Goal: Task Accomplishment & Management: Manage account settings

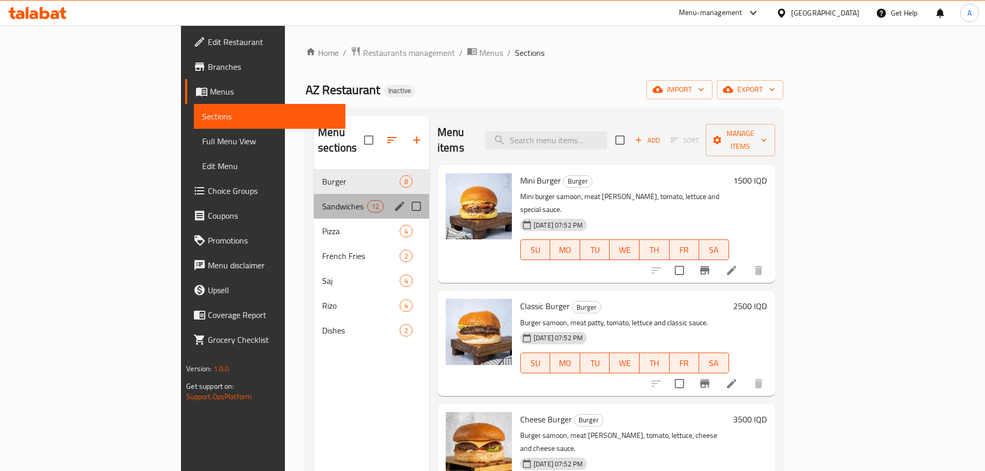
click at [314, 194] on div "Sandwiches 12" at bounding box center [371, 206] width 115 height 25
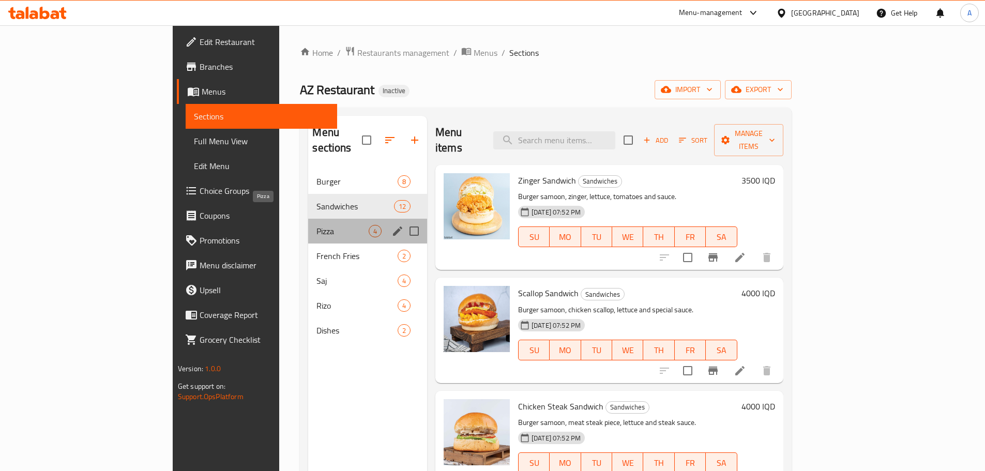
drag, startPoint x: 238, startPoint y: 218, endPoint x: 305, endPoint y: 213, distance: 67.4
click at [316, 225] on span "Pizza" at bounding box center [342, 231] width 52 height 12
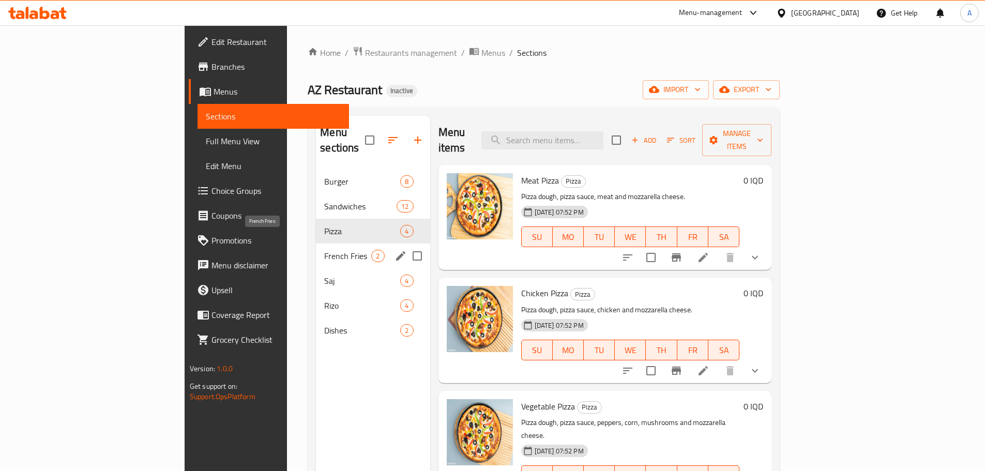
click at [324, 250] on span "French Fries" at bounding box center [347, 256] width 47 height 12
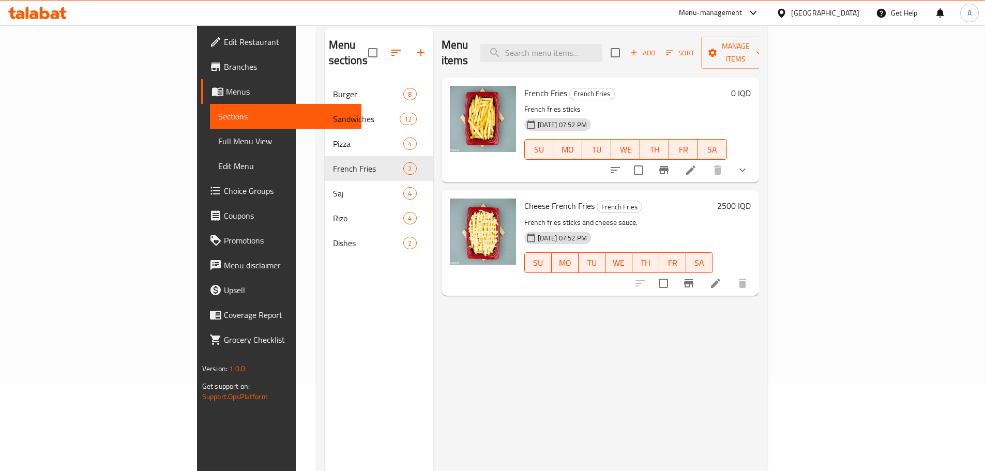
scroll to position [145, 0]
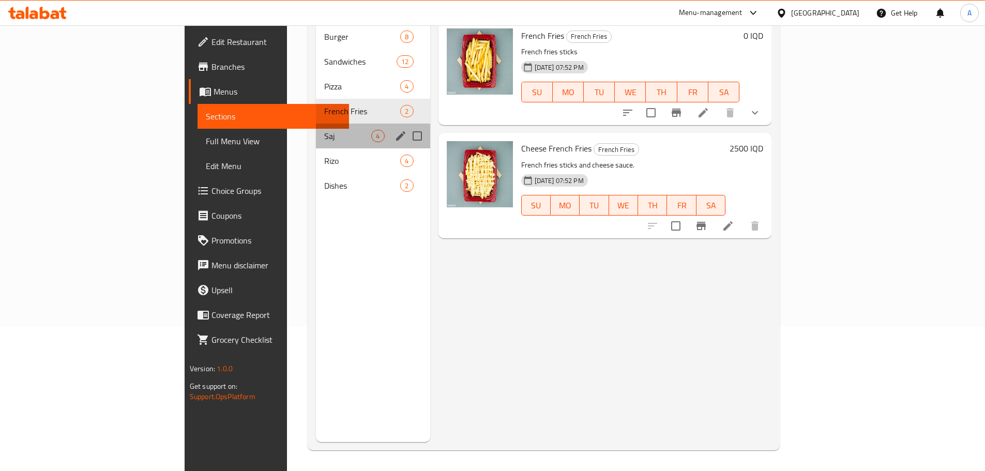
drag, startPoint x: 290, startPoint y: 132, endPoint x: 311, endPoint y: 131, distance: 20.7
click at [316, 133] on div "Burger 8 Sandwiches 12 Pizza 4 French Fries 2 Saj 4 Rizo 4 Dishes 2" at bounding box center [373, 111] width 114 height 174
drag, startPoint x: 280, startPoint y: 139, endPoint x: 288, endPoint y: 129, distance: 12.5
click at [316, 148] on div "Rizo 4" at bounding box center [373, 160] width 114 height 25
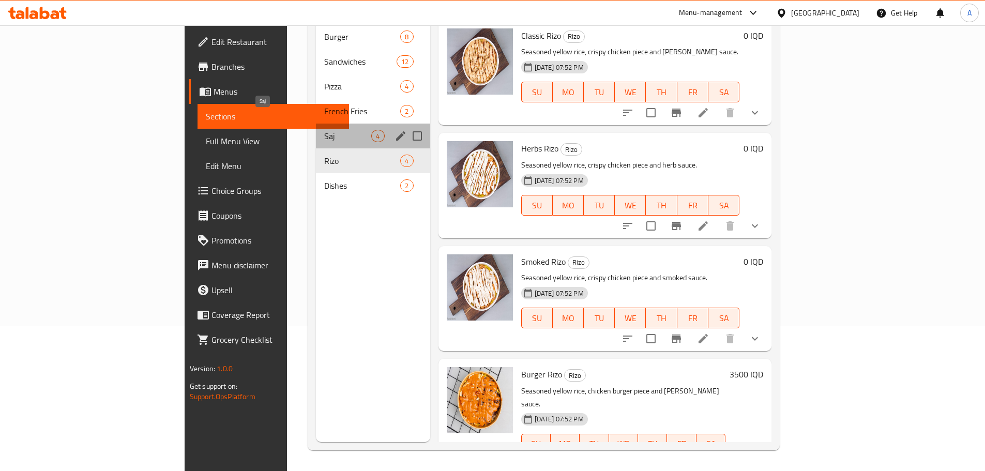
click at [324, 130] on span "Saj" at bounding box center [347, 136] width 47 height 12
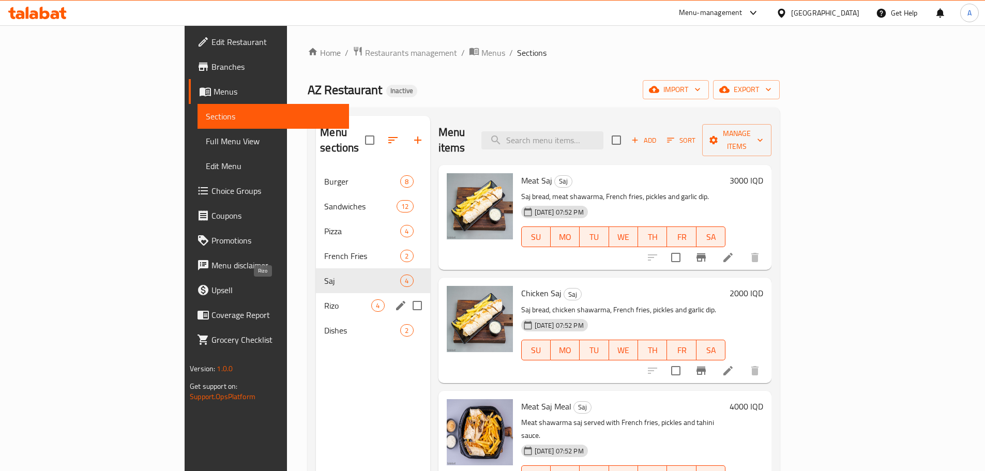
click at [324, 299] on span "Rizo" at bounding box center [347, 305] width 47 height 12
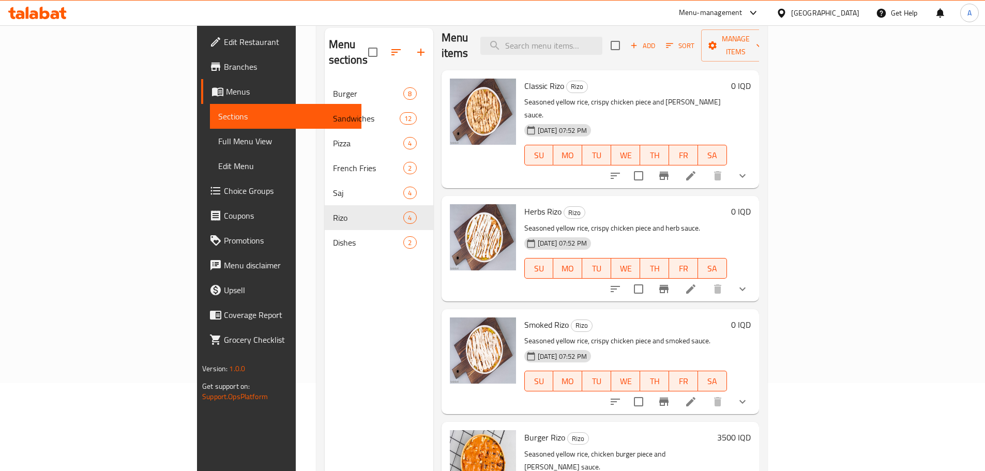
scroll to position [145, 0]
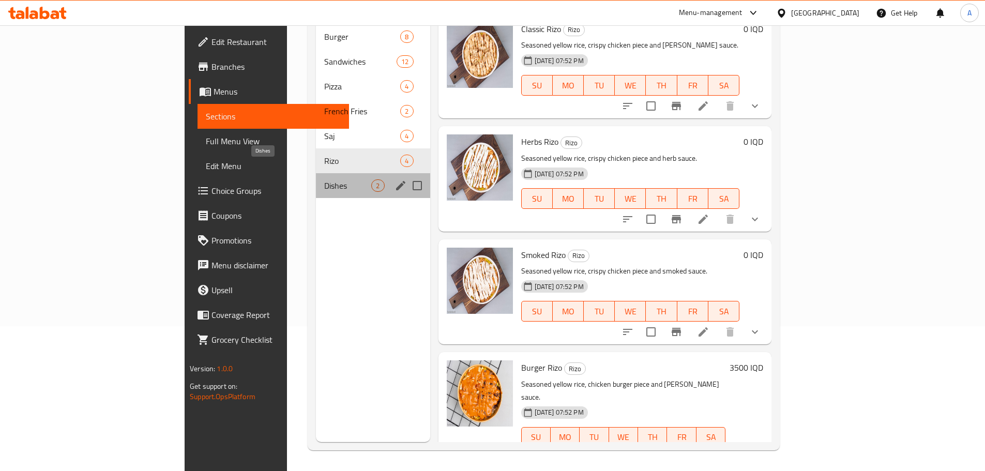
drag, startPoint x: 293, startPoint y: 169, endPoint x: 385, endPoint y: 175, distance: 92.2
click at [324, 179] on span "Dishes" at bounding box center [347, 185] width 47 height 12
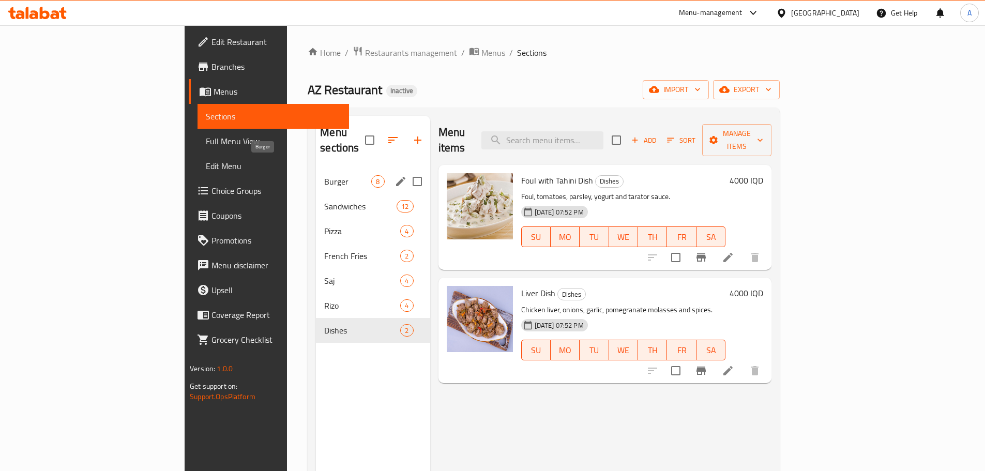
click at [324, 175] on span "Burger" at bounding box center [347, 181] width 47 height 12
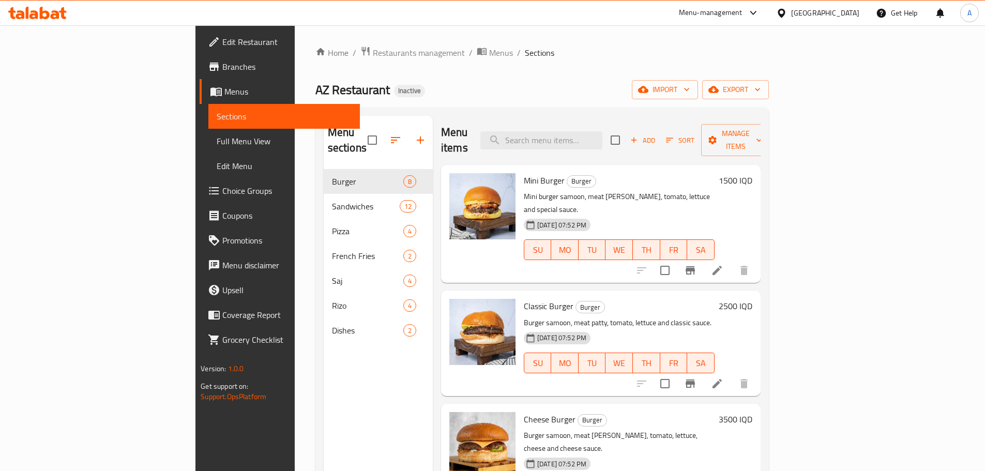
click at [222, 68] on span "Branches" at bounding box center [286, 66] width 129 height 12
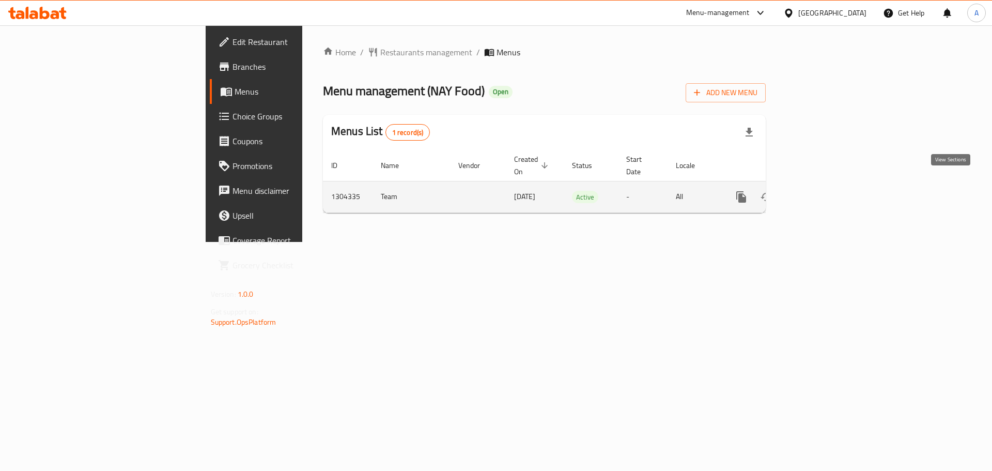
click at [822, 191] on icon "enhanced table" at bounding box center [816, 197] width 12 height 12
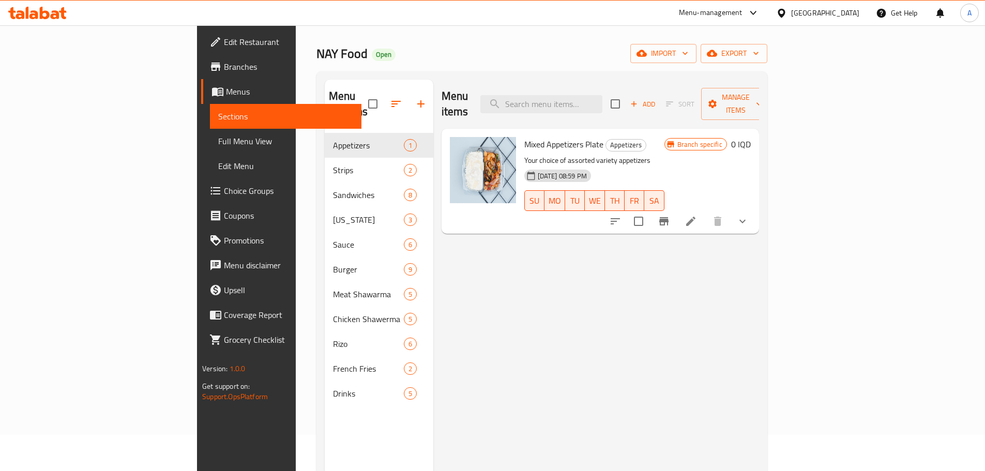
scroll to position [52, 0]
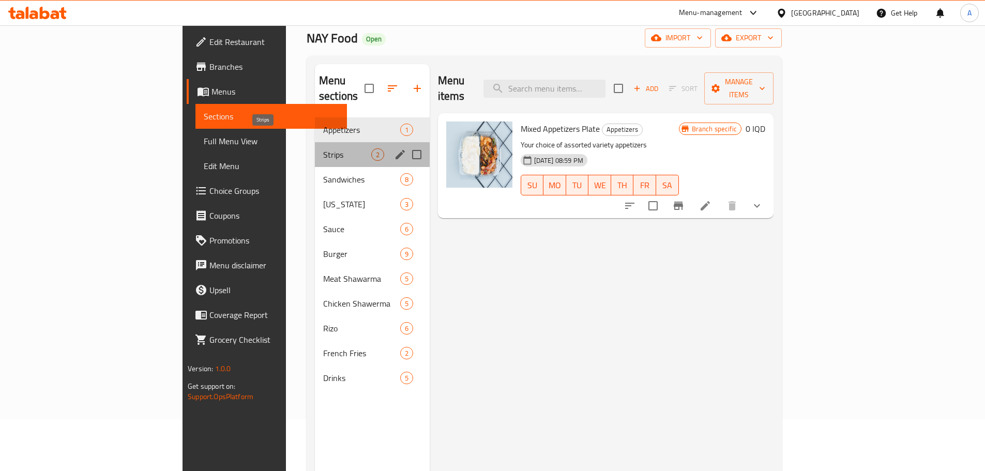
click at [323, 148] on span "Strips" at bounding box center [347, 154] width 48 height 12
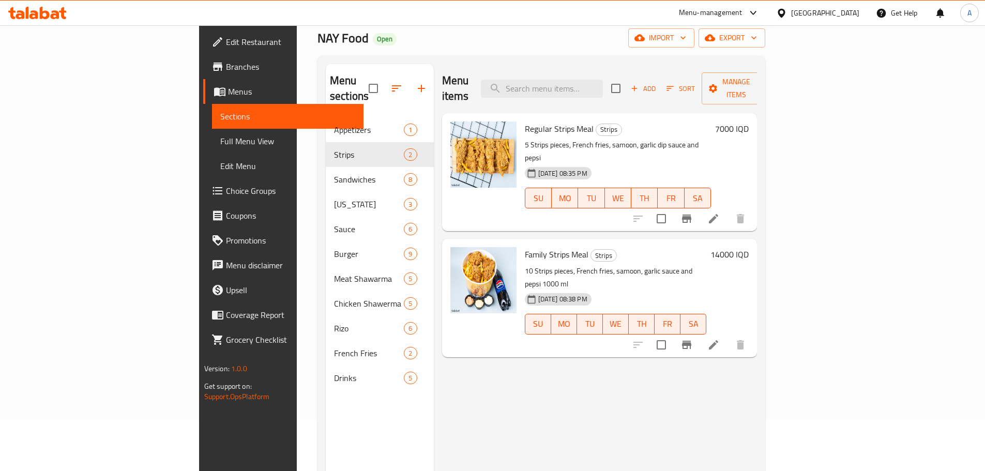
scroll to position [103, 0]
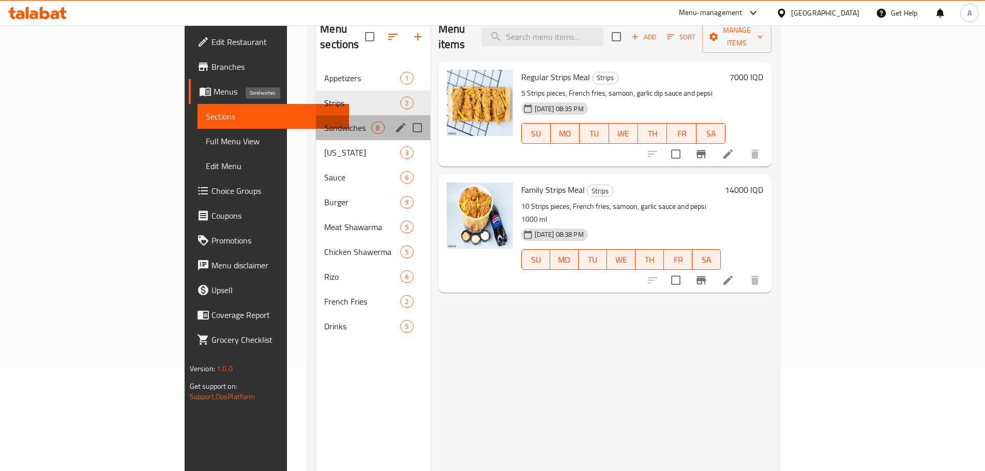
click at [324, 121] on span "Sandwiches" at bounding box center [347, 127] width 47 height 12
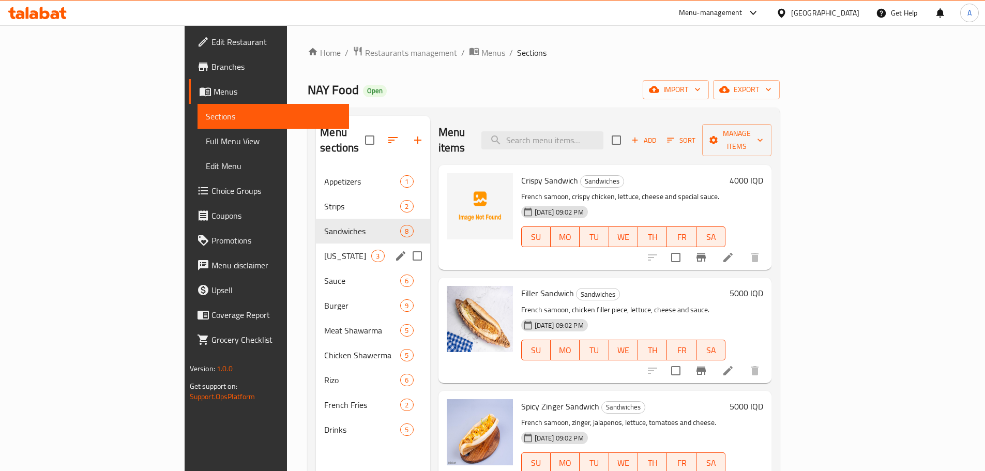
click at [324, 250] on span "[US_STATE]" at bounding box center [347, 256] width 47 height 12
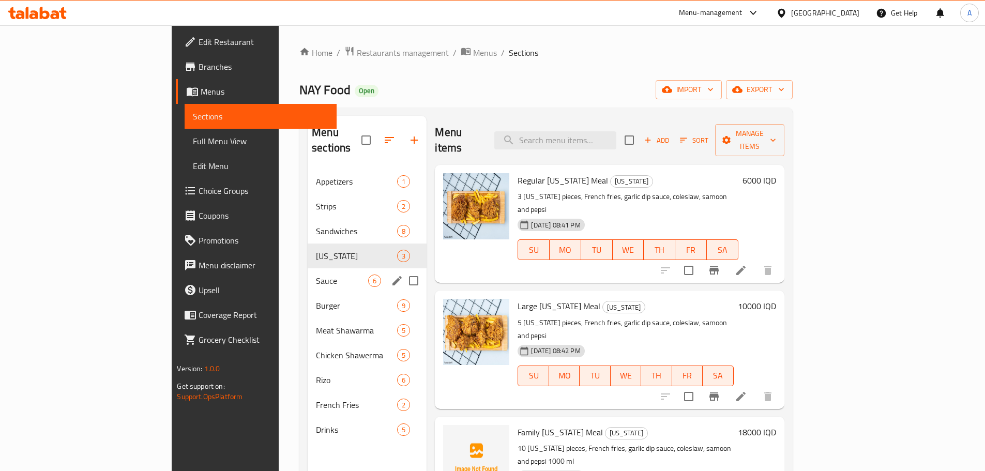
click at [316, 274] on span "Sauce" at bounding box center [342, 280] width 52 height 12
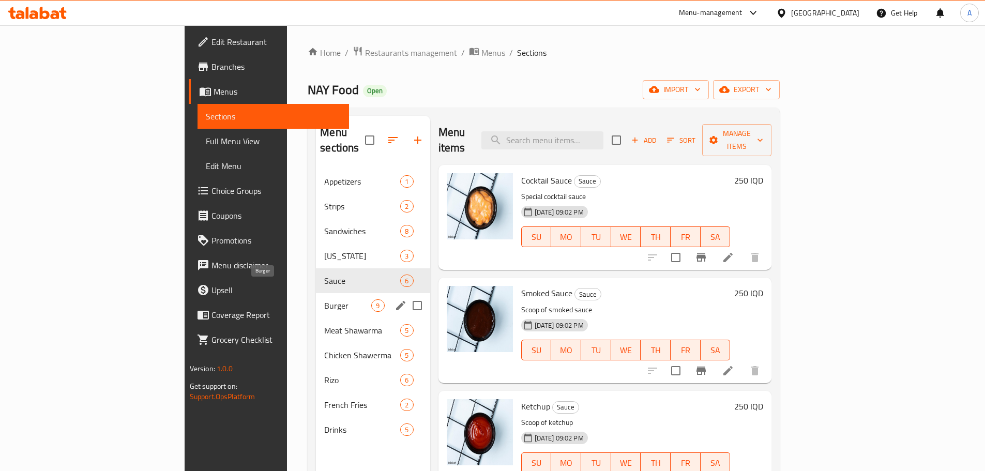
click at [324, 299] on span "Burger" at bounding box center [347, 305] width 47 height 12
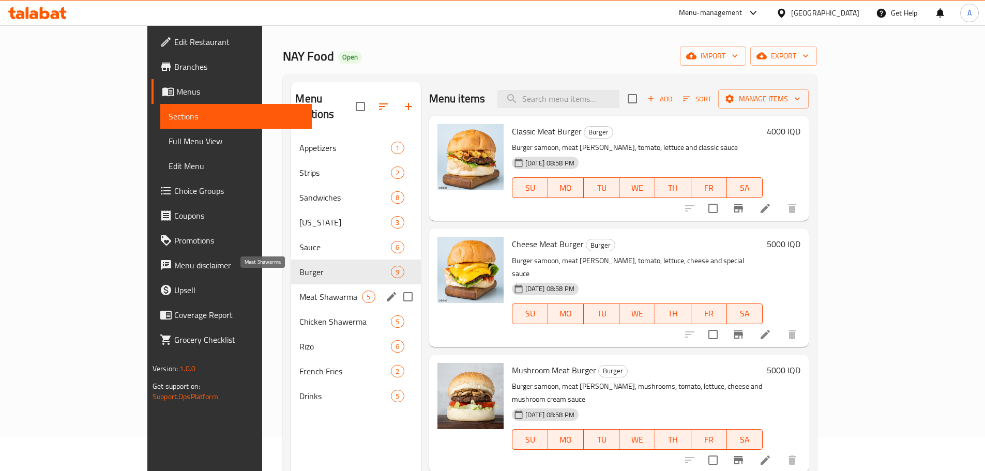
scroll to position [52, 0]
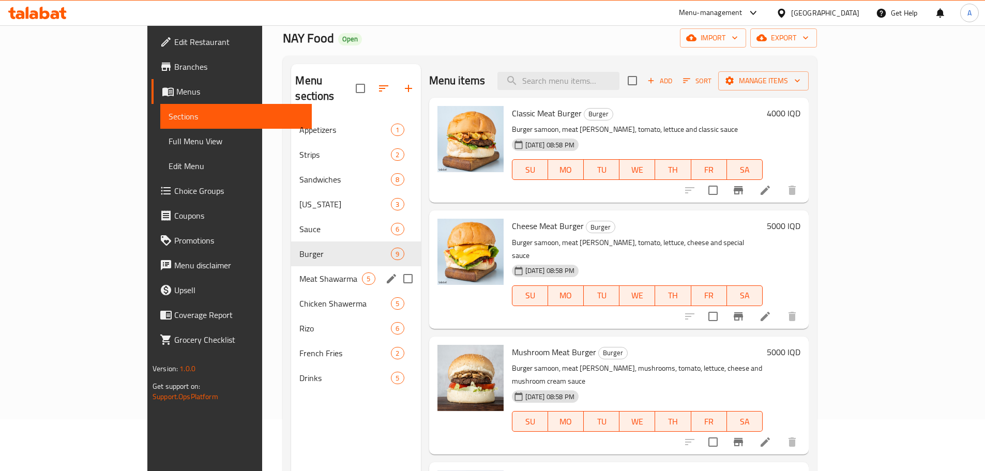
click at [291, 270] on div "Meat Shawarma 5" at bounding box center [355, 278] width 129 height 25
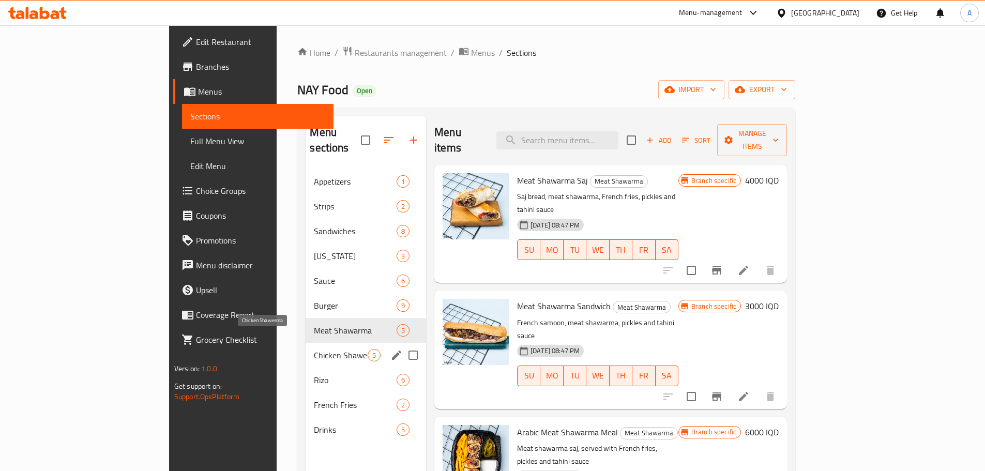
drag, startPoint x: 277, startPoint y: 340, endPoint x: 368, endPoint y: 321, distance: 93.0
click at [314, 349] on span "Chicken Shawerma" at bounding box center [341, 355] width 54 height 12
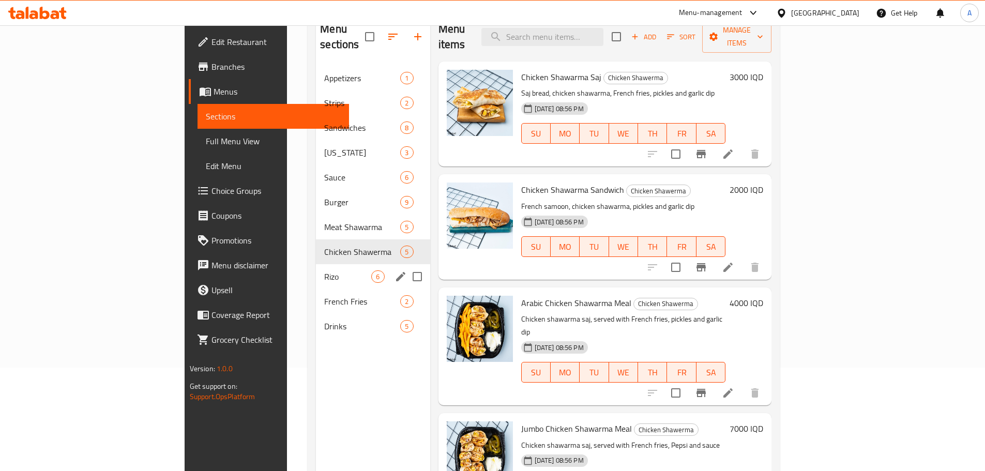
click at [316, 269] on div "Rizo 6" at bounding box center [373, 276] width 114 height 25
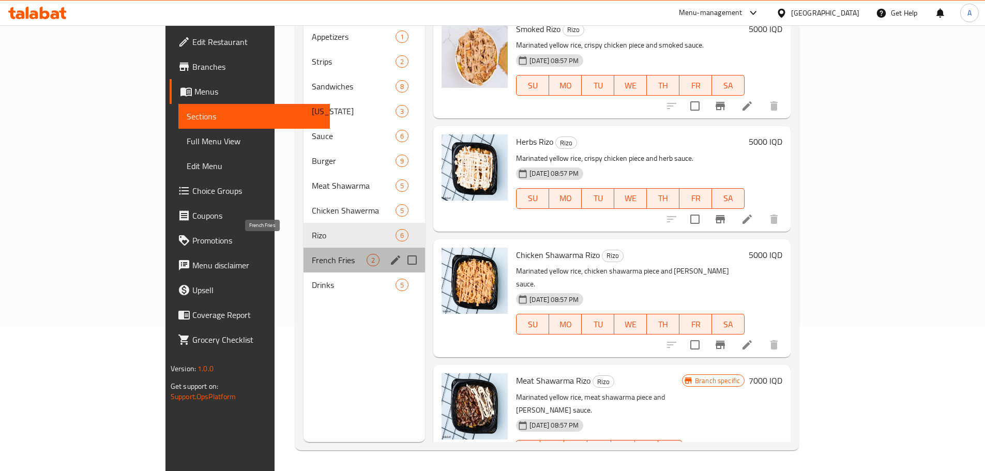
click at [312, 254] on span "French Fries" at bounding box center [339, 260] width 55 height 12
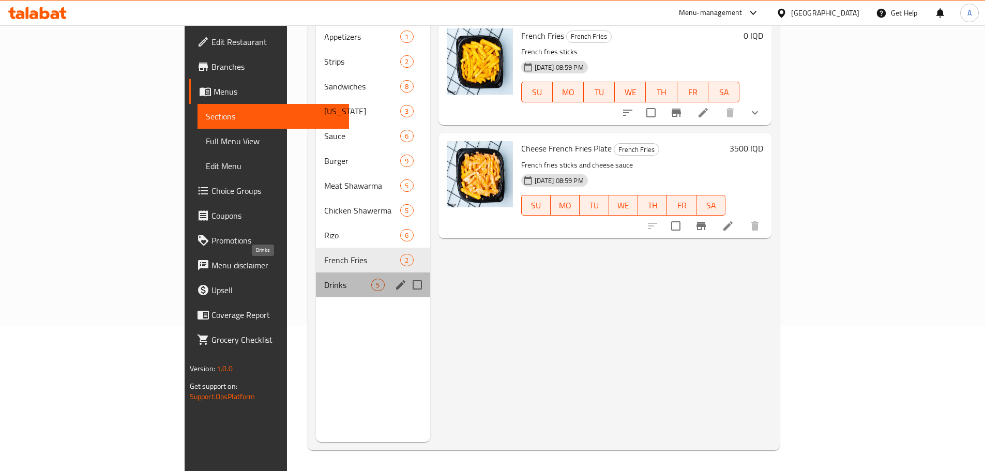
click at [324, 279] on span "Drinks" at bounding box center [347, 285] width 47 height 12
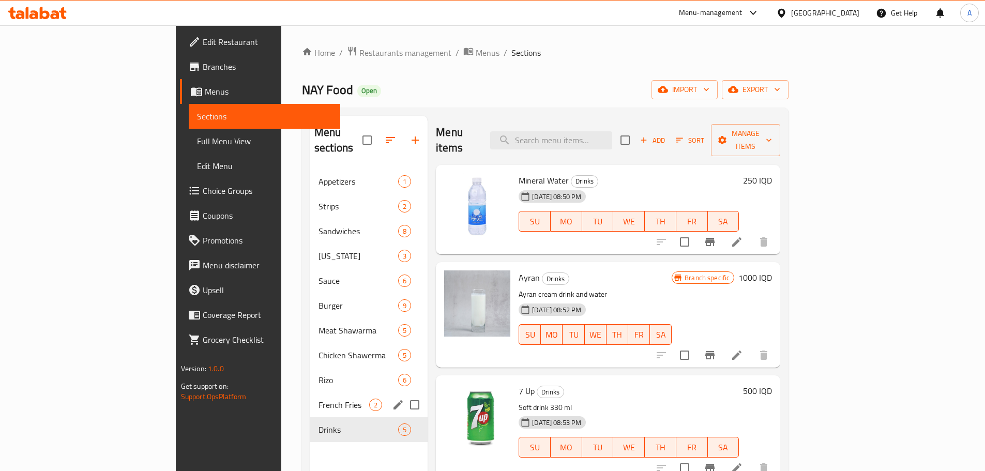
click at [318, 399] on span "French Fries" at bounding box center [343, 405] width 51 height 12
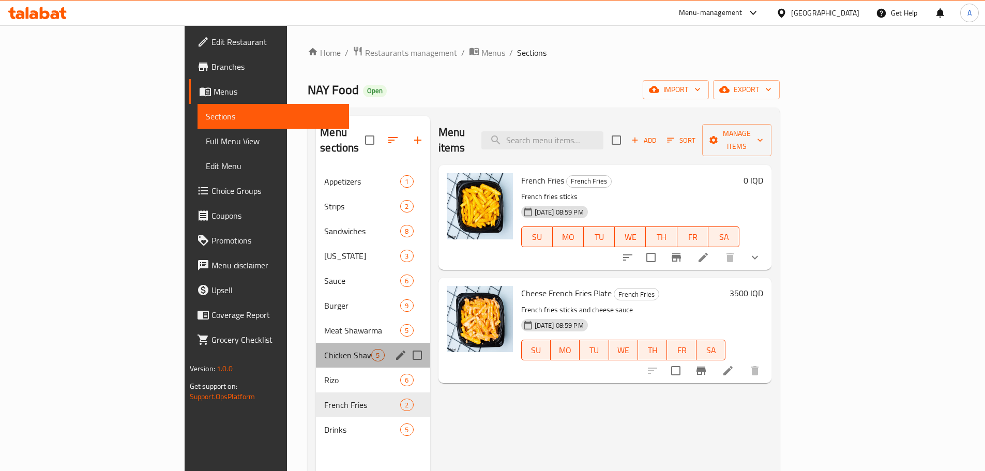
click at [316, 350] on div "Chicken Shawerma 5" at bounding box center [373, 355] width 114 height 25
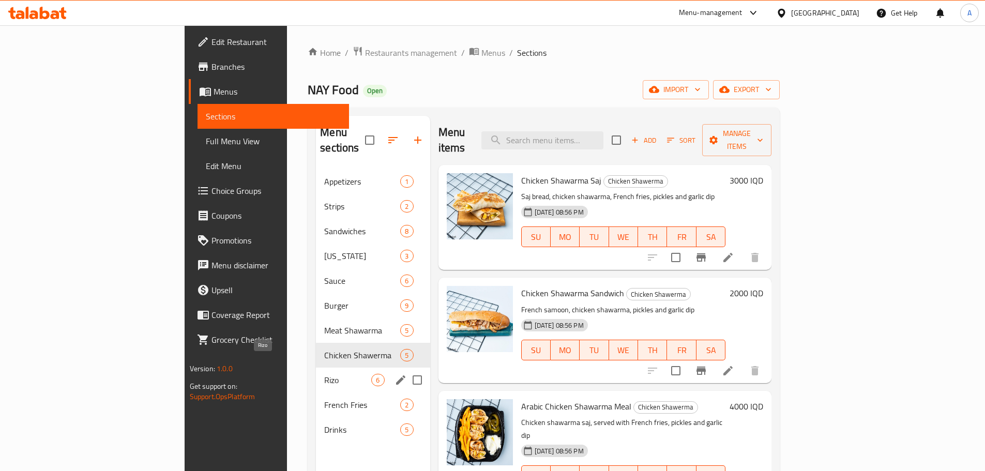
click at [324, 374] on span "Rizo" at bounding box center [347, 380] width 47 height 12
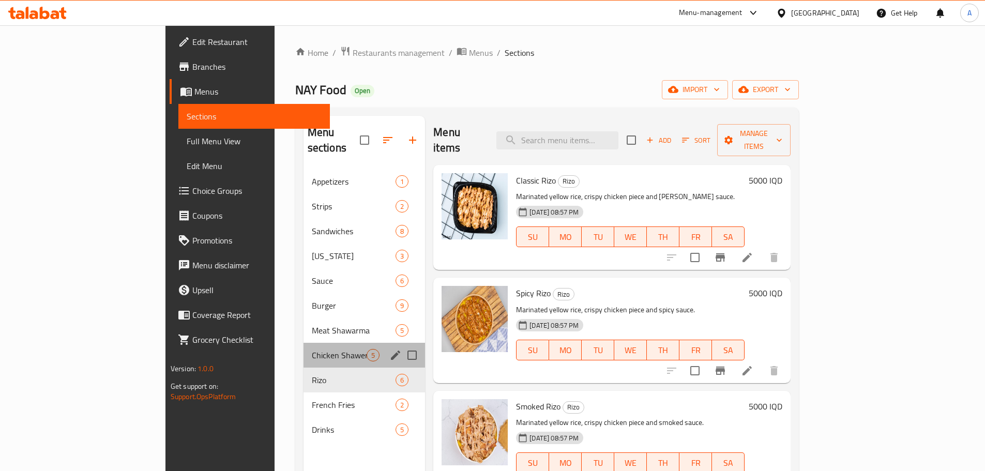
click at [303, 347] on div "Chicken Shawerma 5" at bounding box center [364, 355] width 122 height 25
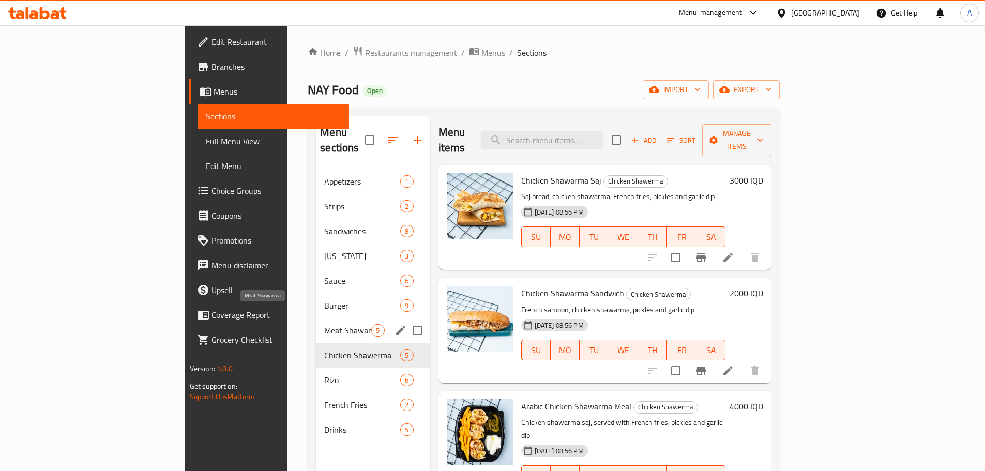
click at [324, 324] on span "Meat Shawarma" at bounding box center [347, 330] width 47 height 12
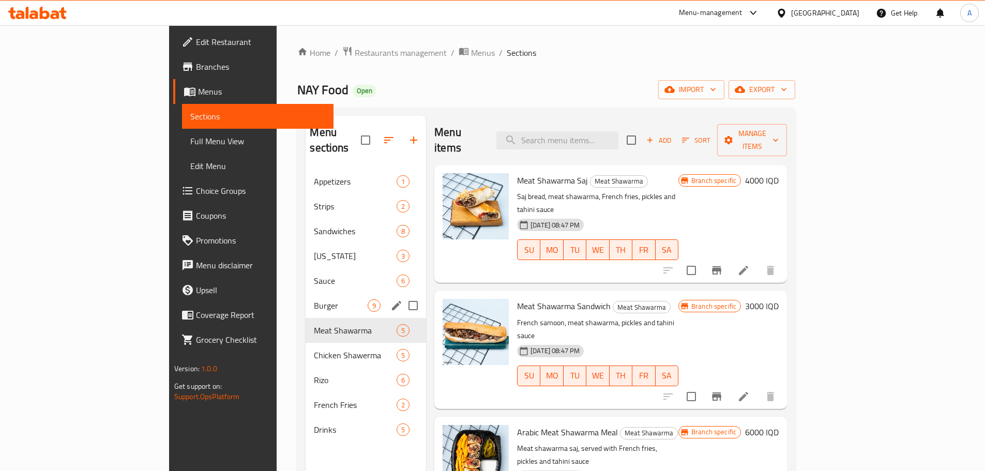
click at [305, 293] on div "Burger 9" at bounding box center [365, 305] width 120 height 25
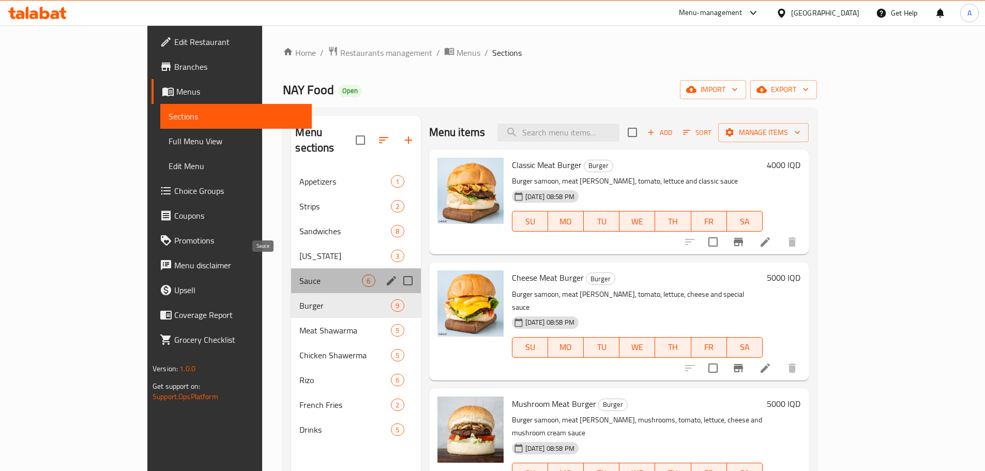
click at [309, 274] on span "Sauce" at bounding box center [330, 280] width 63 height 12
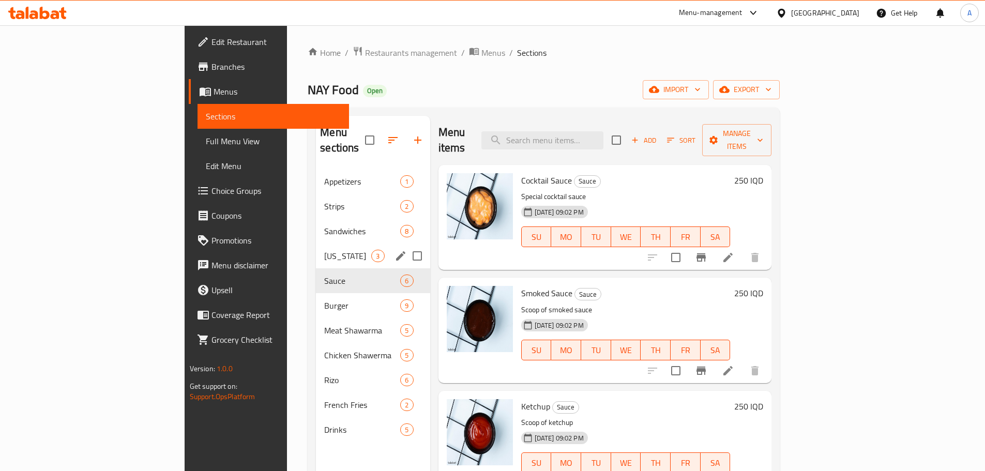
click at [324, 250] on span "[US_STATE]" at bounding box center [347, 256] width 47 height 12
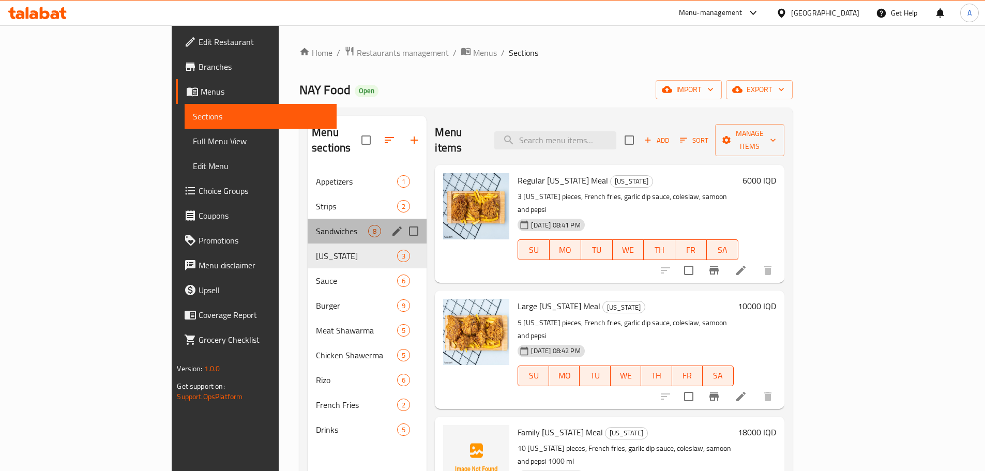
click at [308, 219] on div "Sandwiches 8" at bounding box center [367, 231] width 119 height 25
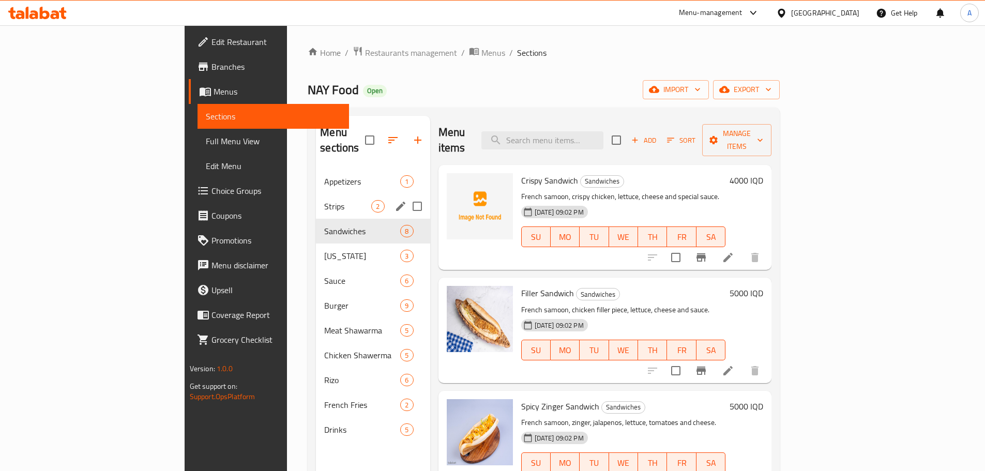
click at [324, 200] on span "Strips" at bounding box center [347, 206] width 47 height 12
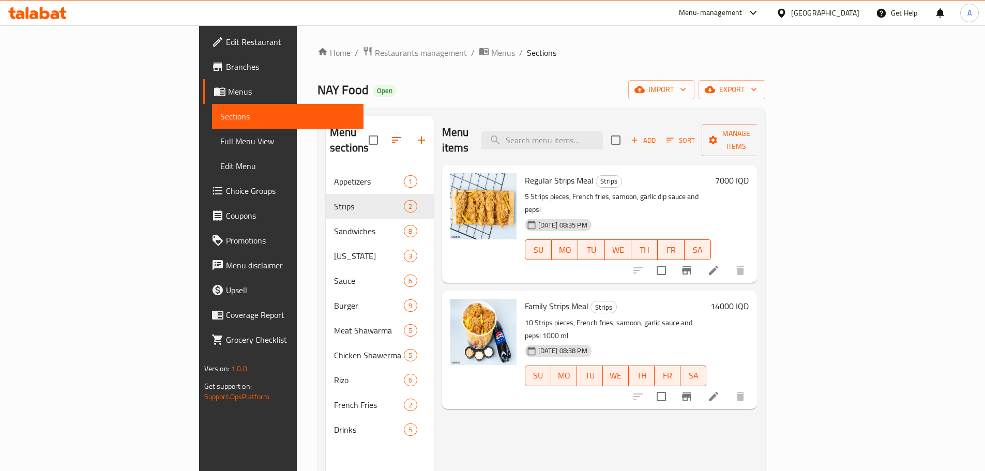
click at [326, 165] on nav "Appetizers 1 Strips 2 Sandwiches 8 [US_STATE] 3 Sauce 6 Burger 9 Meat Shawarma …" at bounding box center [380, 305] width 108 height 281
click at [334, 175] on span "Appetizers" at bounding box center [369, 181] width 70 height 12
